Goal: Find specific page/section: Find specific page/section

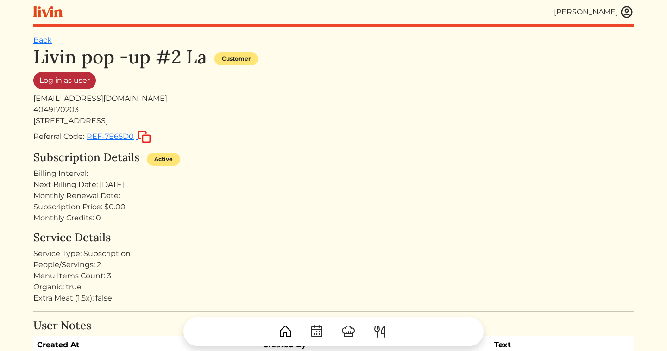
click at [55, 80] on link "Log in as user" at bounding box center [64, 81] width 63 height 18
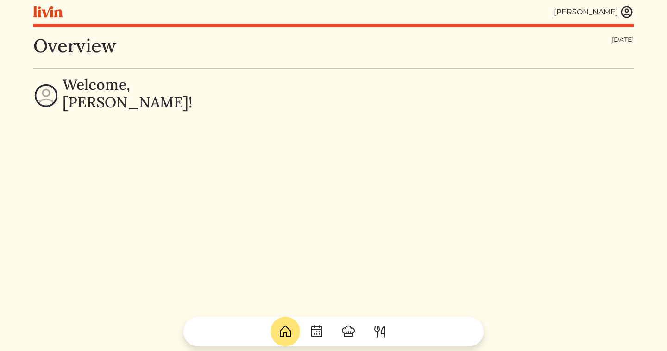
click at [628, 6] on img at bounding box center [627, 12] width 14 height 14
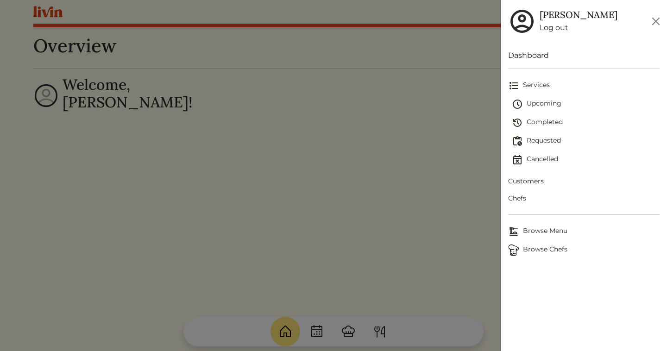
click at [519, 181] on span "Customers" at bounding box center [583, 182] width 151 height 10
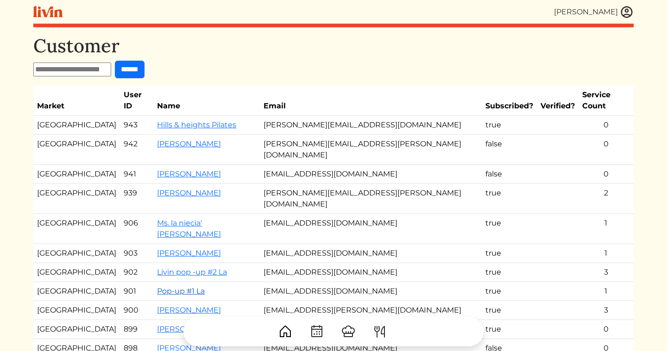
click at [166, 287] on link "Pop-up #1 La" at bounding box center [181, 291] width 48 height 9
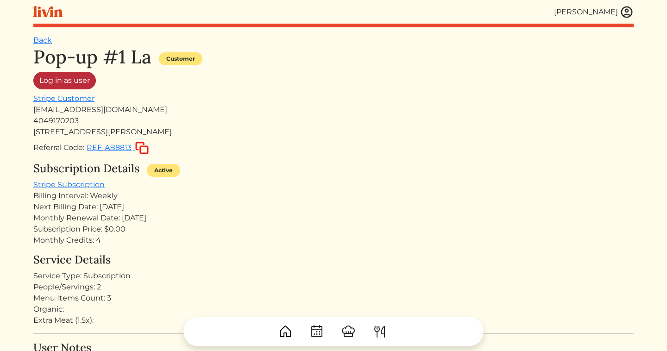
click at [69, 78] on link "Log in as user" at bounding box center [64, 81] width 63 height 18
click at [629, 9] on img at bounding box center [627, 12] width 14 height 14
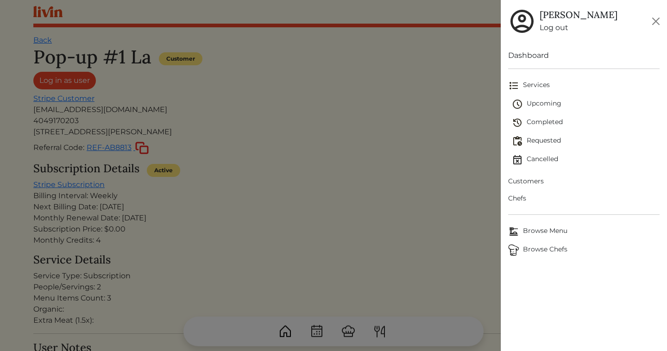
click at [521, 182] on span "Customers" at bounding box center [583, 182] width 151 height 10
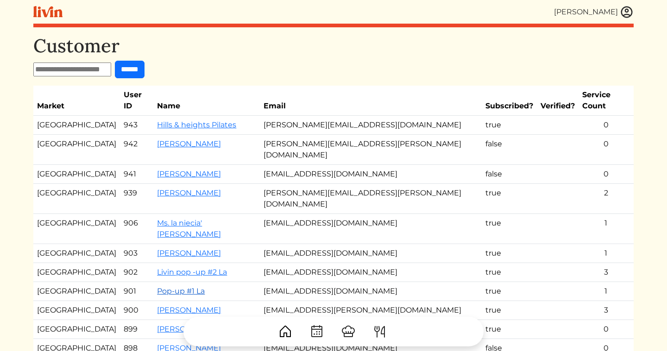
click at [160, 287] on link "Pop-up #1 La" at bounding box center [181, 291] width 48 height 9
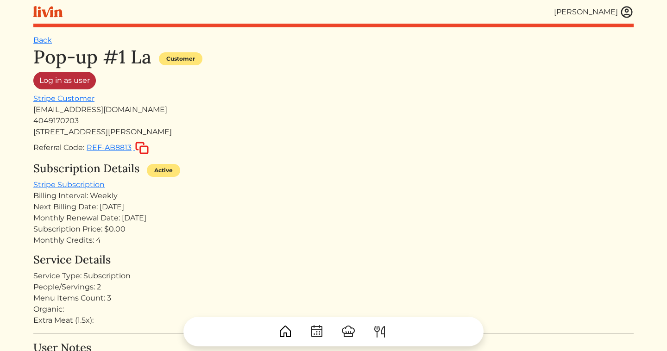
click at [76, 83] on link "Log in as user" at bounding box center [64, 81] width 63 height 18
